Goal: Navigation & Orientation: Find specific page/section

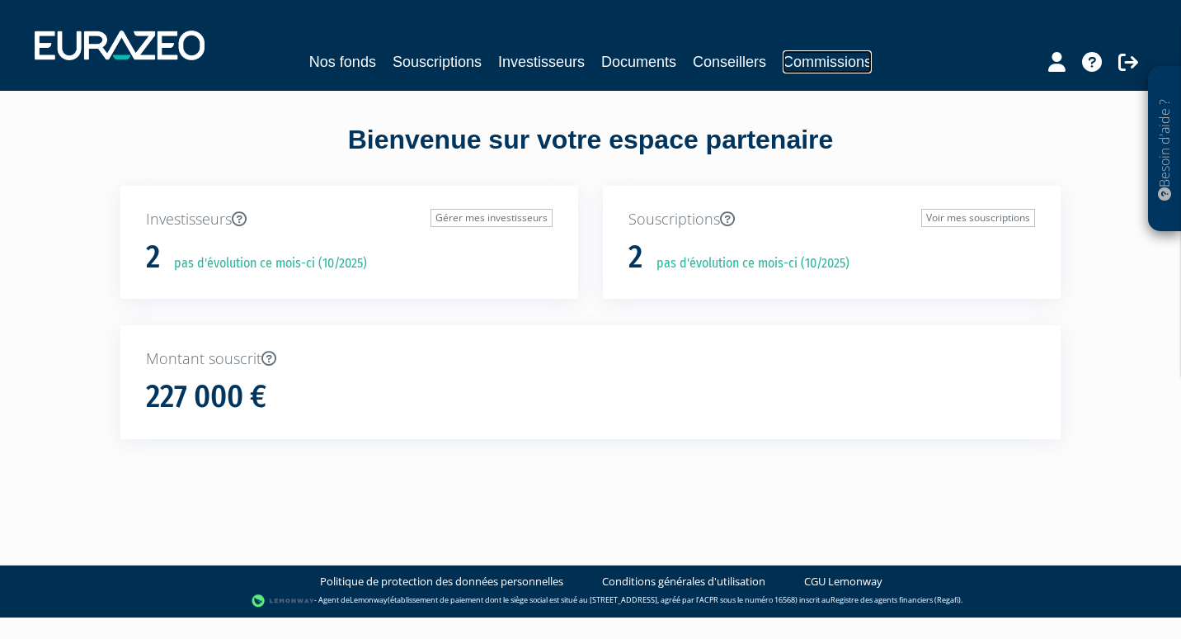
click at [810, 53] on link "Commissions" at bounding box center [827, 61] width 89 height 23
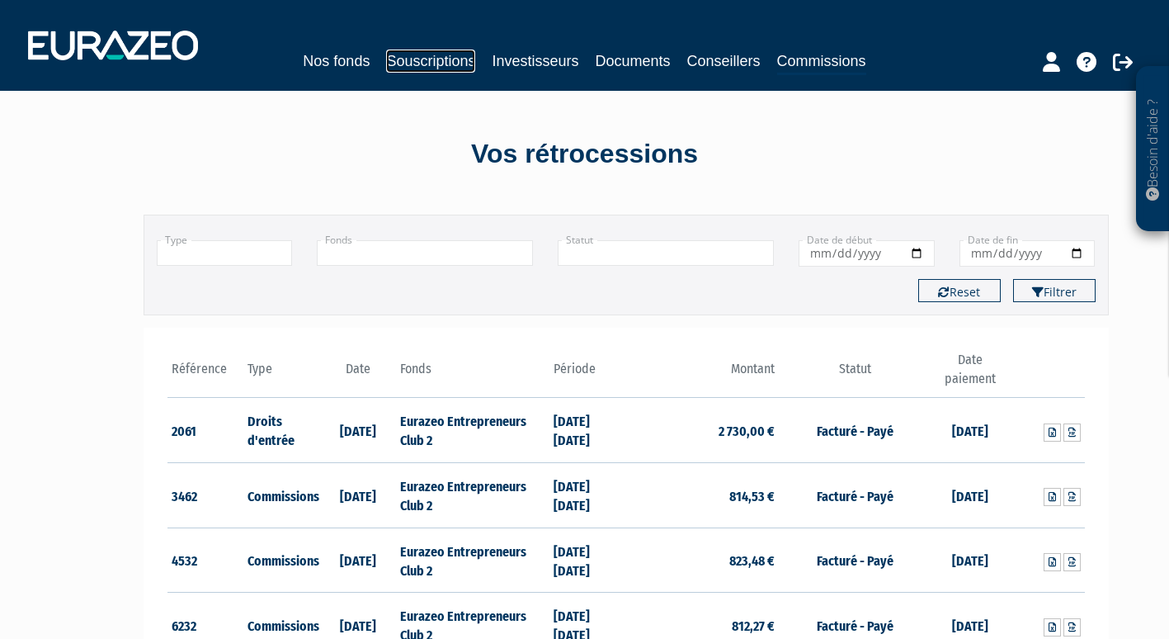
click at [417, 59] on link "Souscriptions" at bounding box center [430, 60] width 89 height 23
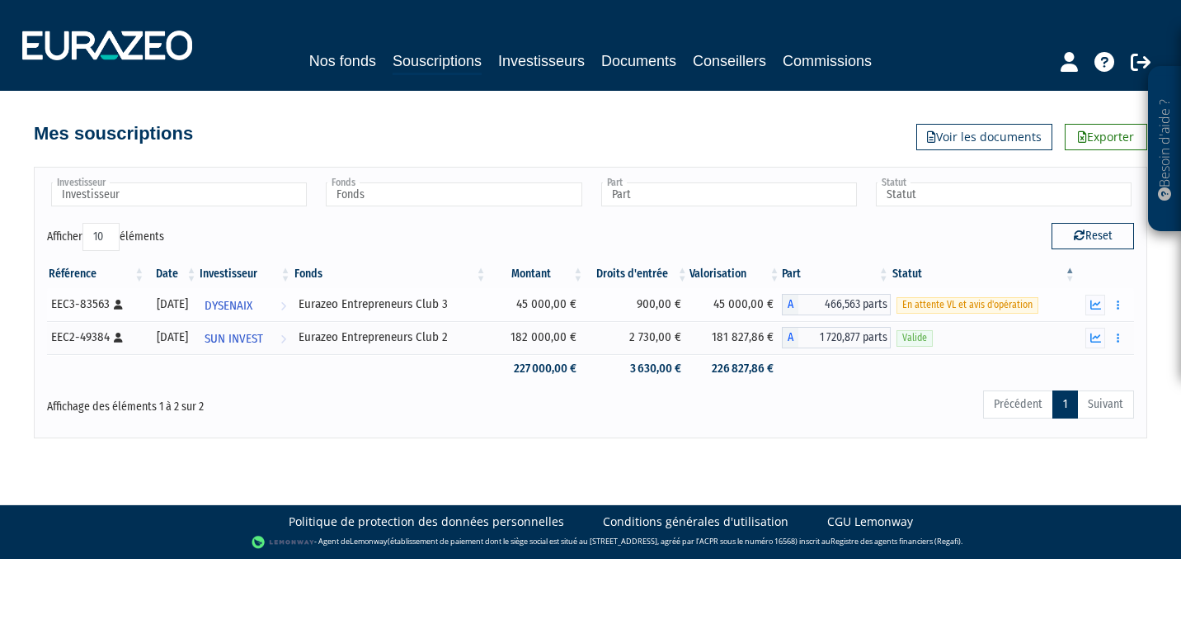
click at [953, 306] on span "En attente VL et avis d'opération" at bounding box center [968, 305] width 142 height 16
click at [1166, 161] on p "Besoin d'aide ?" at bounding box center [1165, 149] width 19 height 148
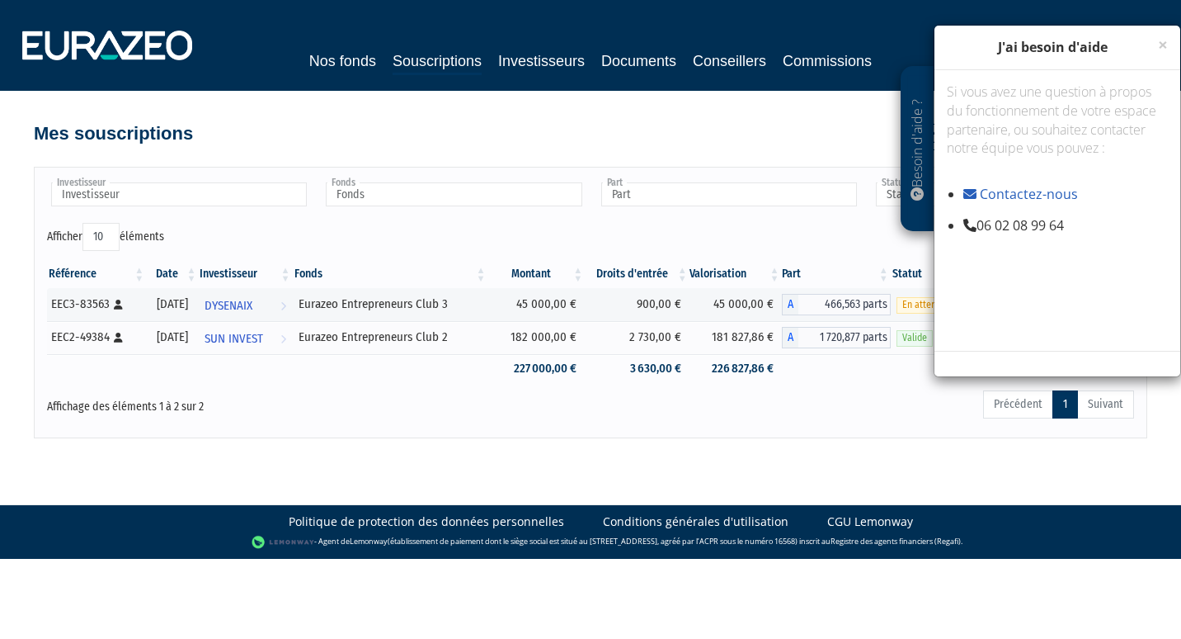
click at [625, 232] on div "Reset" at bounding box center [869, 239] width 556 height 32
